Goal: Task Accomplishment & Management: Manage account settings

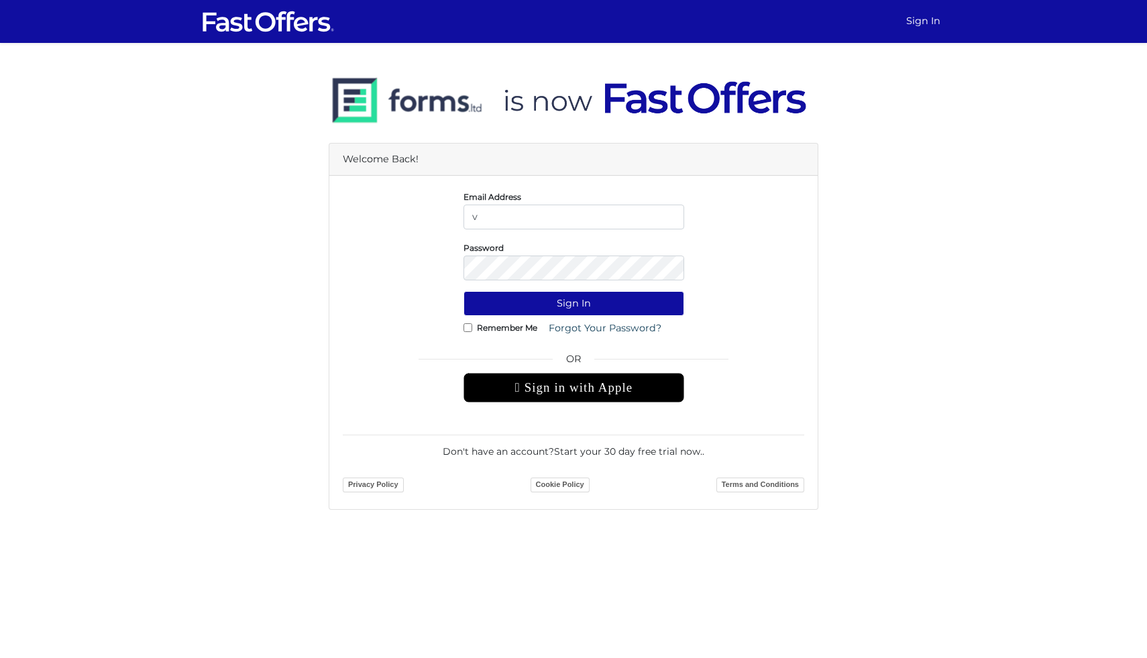
type input "[EMAIL_ADDRESS][PERSON_NAME][DOMAIN_NAME]"
click at [464, 291] on button "Sign In" at bounding box center [574, 303] width 221 height 25
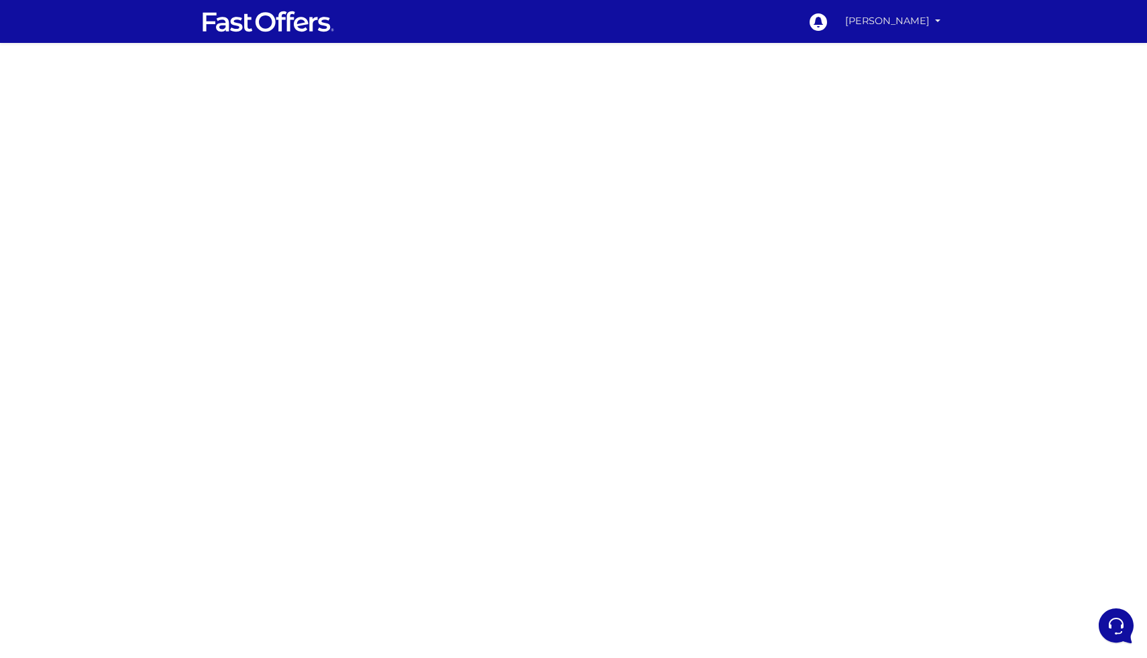
click at [939, 21] on link "[PERSON_NAME]" at bounding box center [893, 21] width 106 height 26
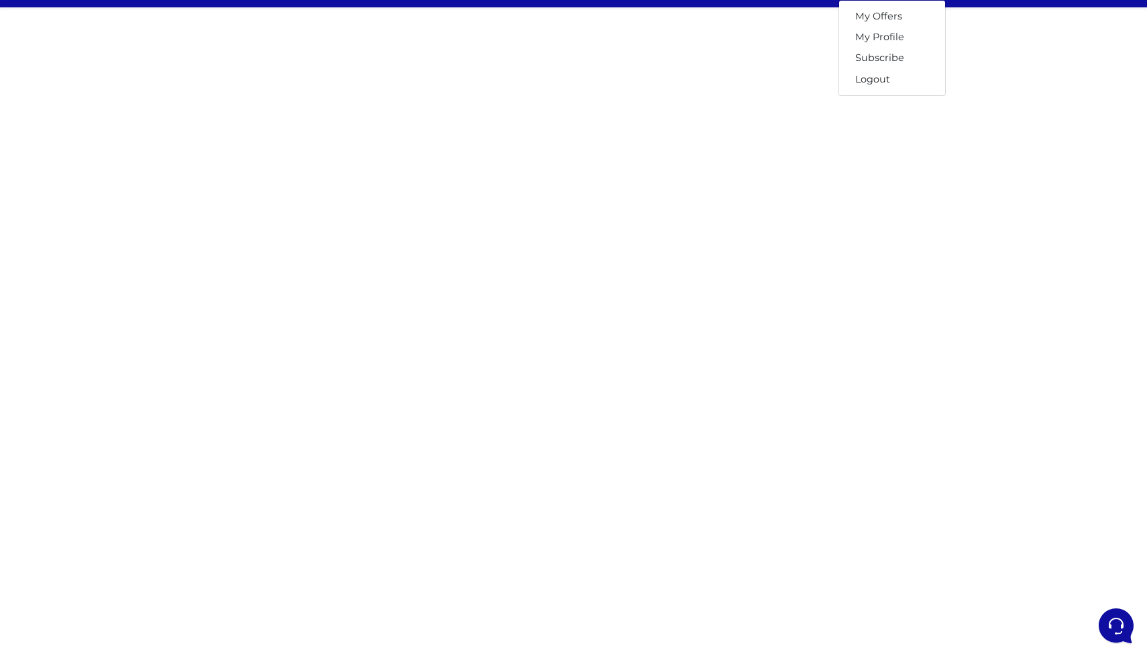
scroll to position [36, 0]
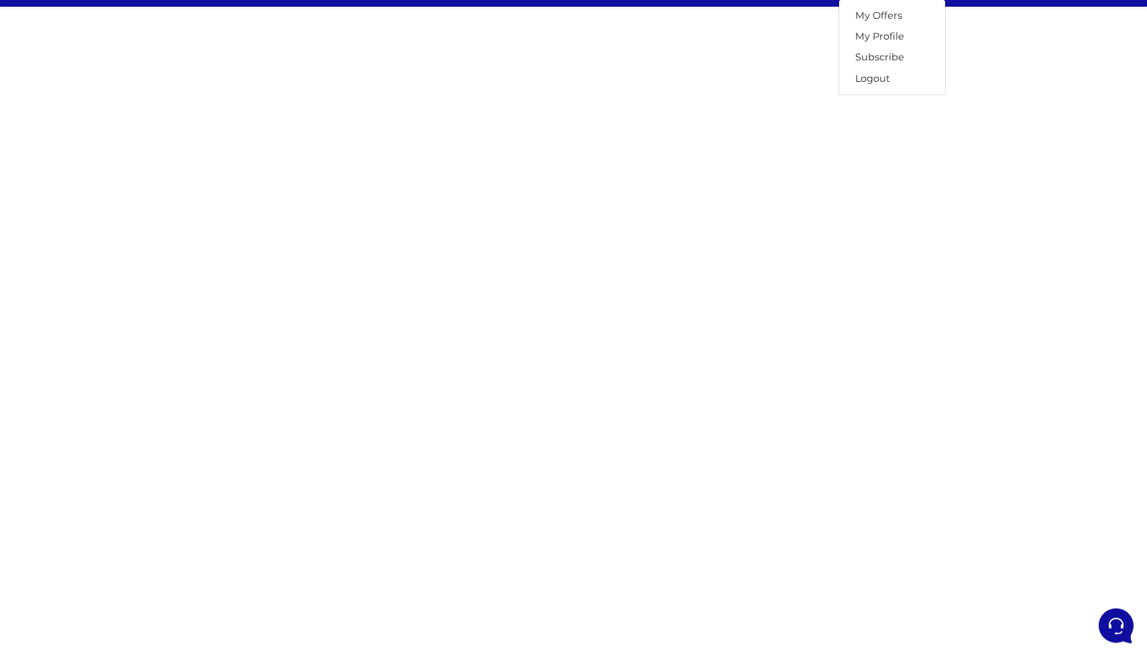
click at [900, 187] on div at bounding box center [573, 358] width 1147 height 671
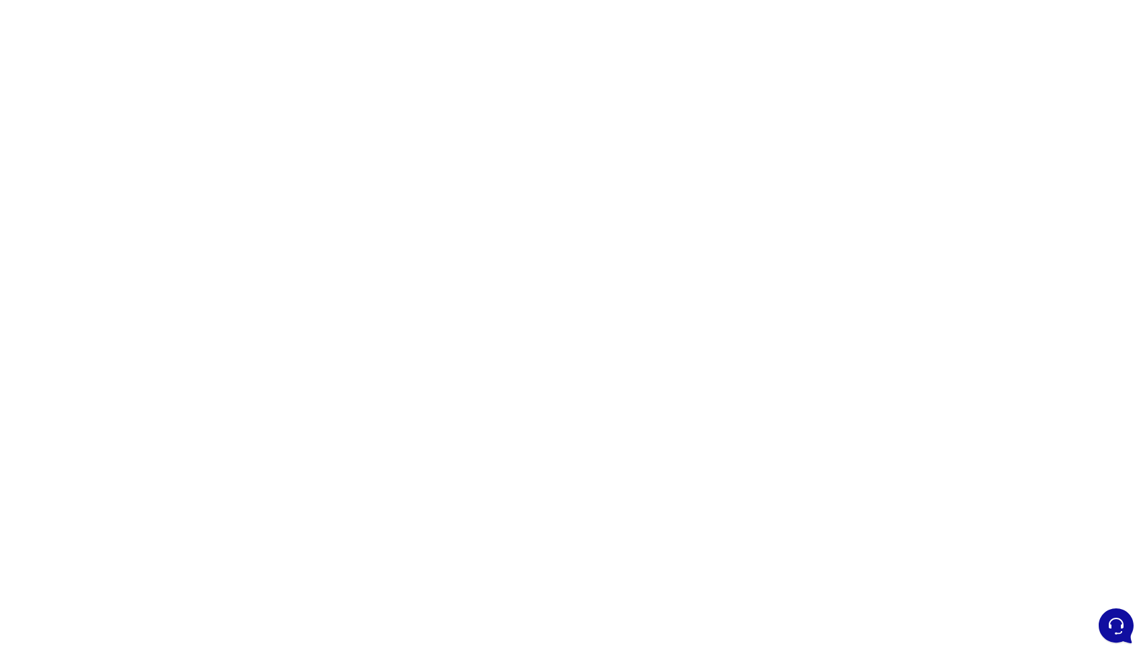
scroll to position [55, 0]
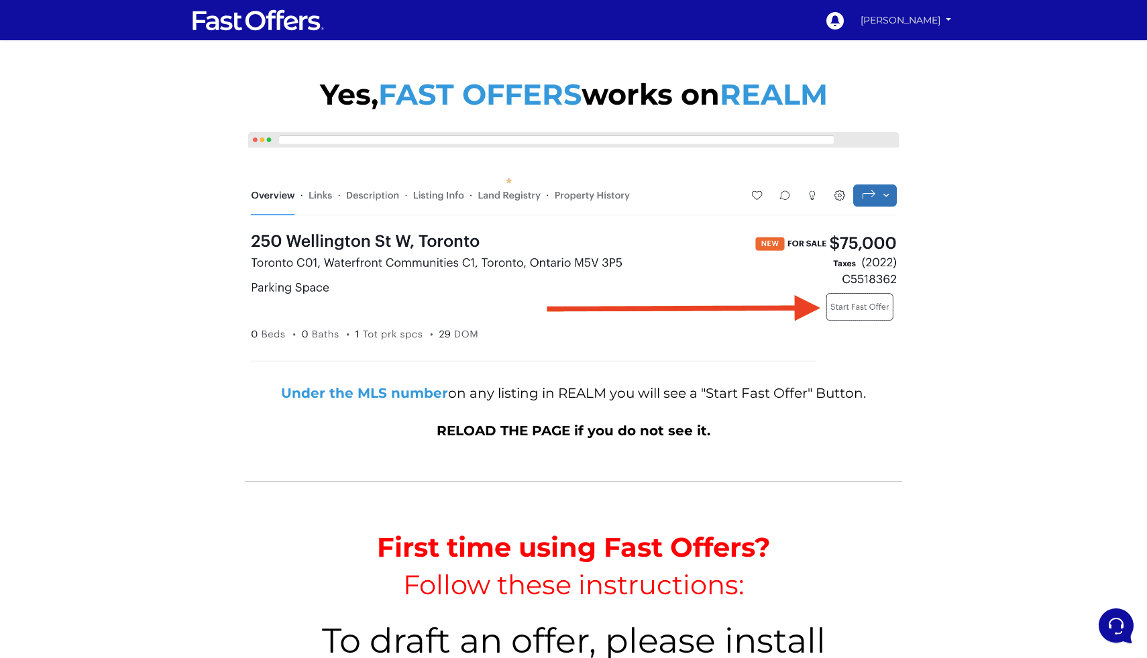
click at [939, 22] on link "[PERSON_NAME]" at bounding box center [906, 20] width 100 height 23
click at [928, 46] on link "My Offers" at bounding box center [909, 46] width 93 height 17
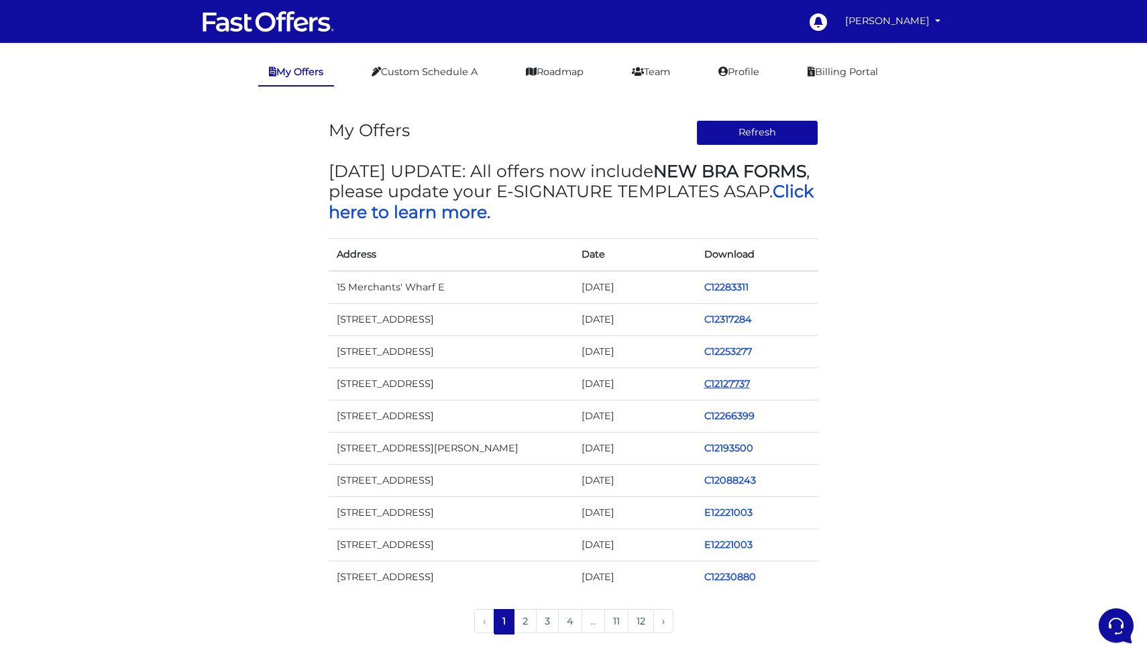
click at [729, 385] on link "C12127737" at bounding box center [728, 384] width 46 height 12
click at [729, 289] on link "C12234883" at bounding box center [730, 287] width 50 height 12
